Goal: Task Accomplishment & Management: Complete application form

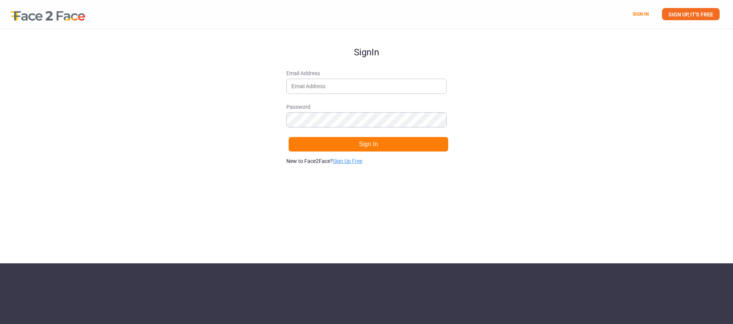
click at [347, 161] on link "Sign Up Free" at bounding box center [347, 161] width 29 height 6
click at [315, 89] on input "Email Address" at bounding box center [366, 86] width 160 height 15
type input "[PERSON_NAME][EMAIL_ADDRESS][PERSON_NAME][DOMAIN_NAME]"
click at [252, 125] on div "Sign Up Email Address [PERSON_NAME][EMAIL_ADDRESS][PERSON_NAME][DOMAIN_NAME] Pa…" at bounding box center [366, 146] width 733 height 235
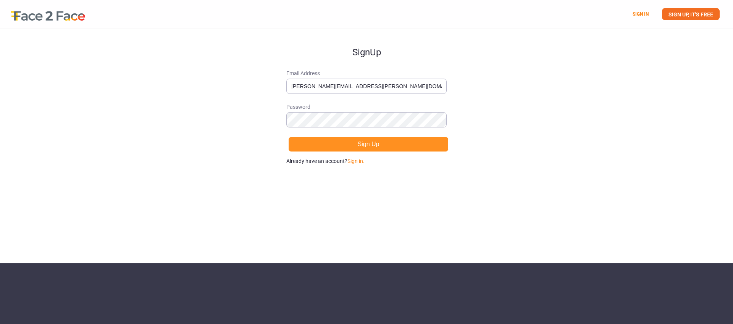
click at [319, 146] on button "Sign Up" at bounding box center [368, 144] width 160 height 15
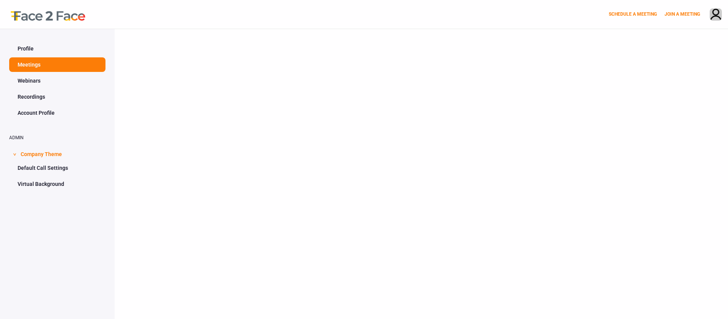
click at [34, 78] on link "Webinars" at bounding box center [57, 80] width 96 height 15
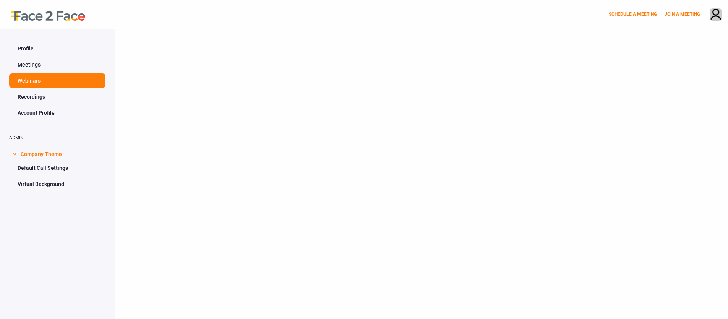
click at [34, 96] on link "Recordings" at bounding box center [57, 96] width 96 height 15
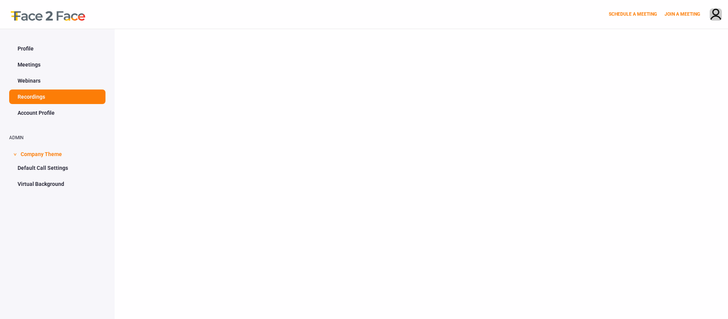
click at [38, 111] on link "Account Profile" at bounding box center [57, 112] width 96 height 15
